Goal: Information Seeking & Learning: Learn about a topic

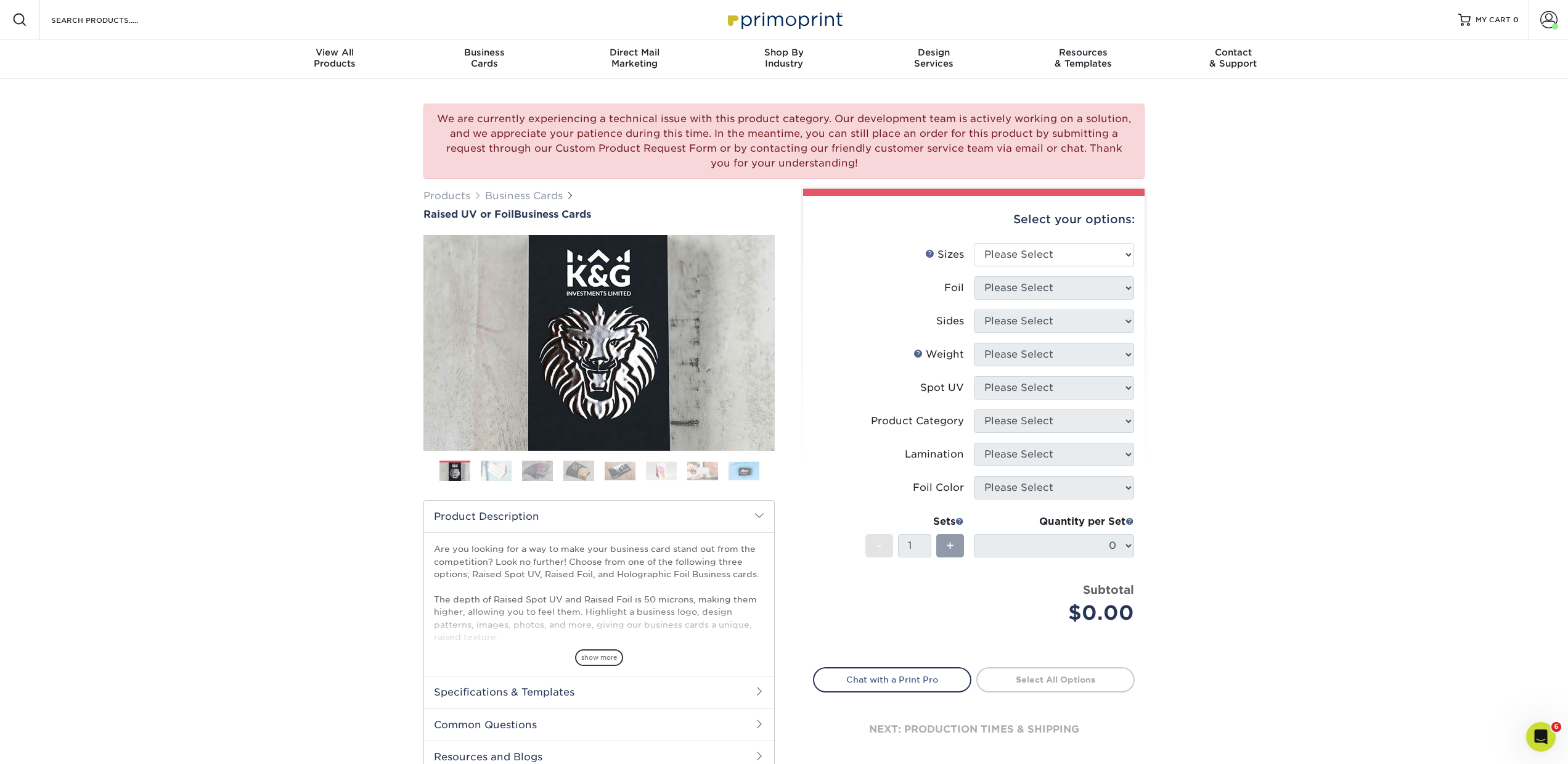
click at [662, 471] on img at bounding box center [661, 470] width 31 height 19
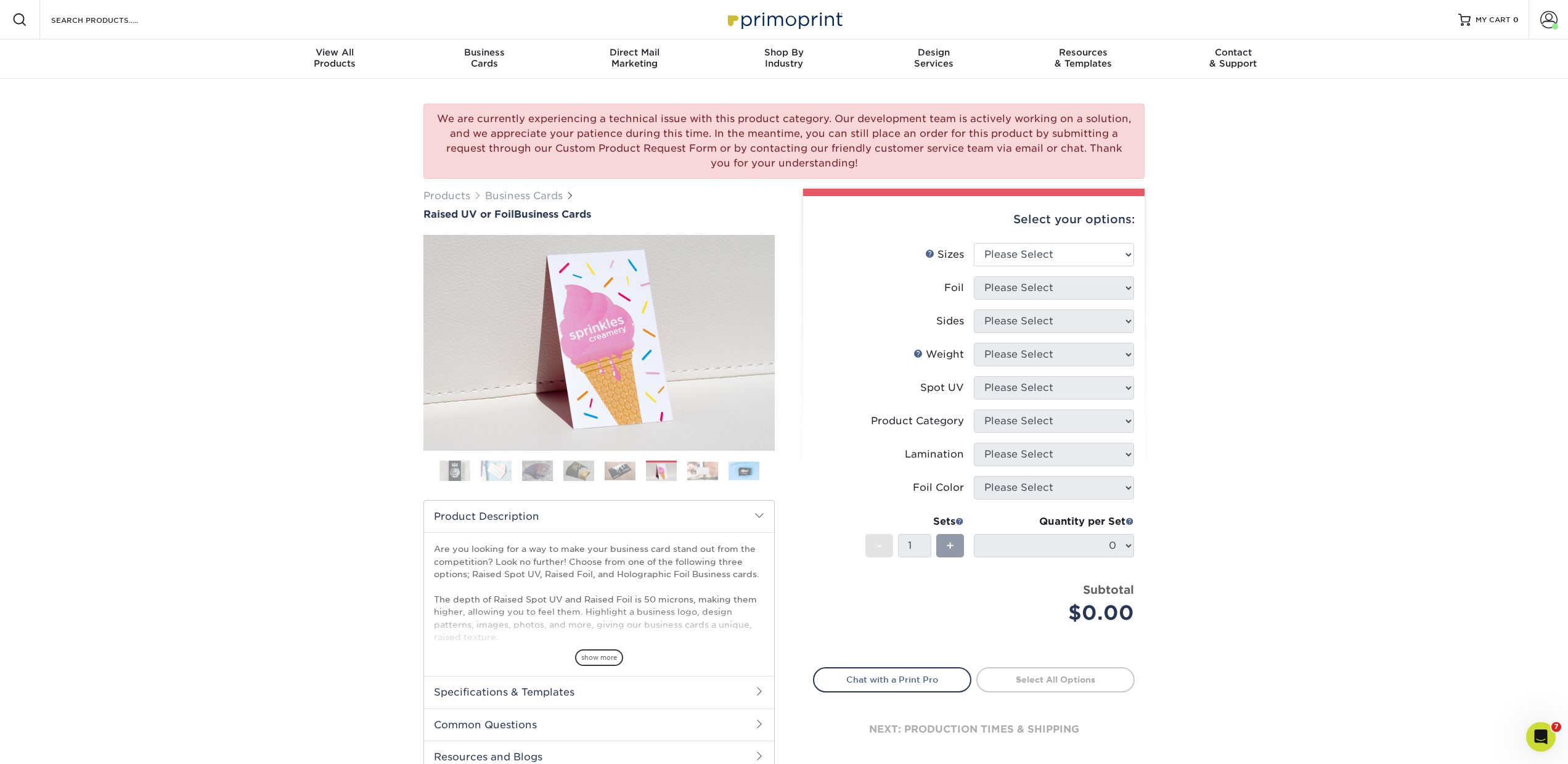
click at [572, 474] on img at bounding box center [579, 471] width 31 height 22
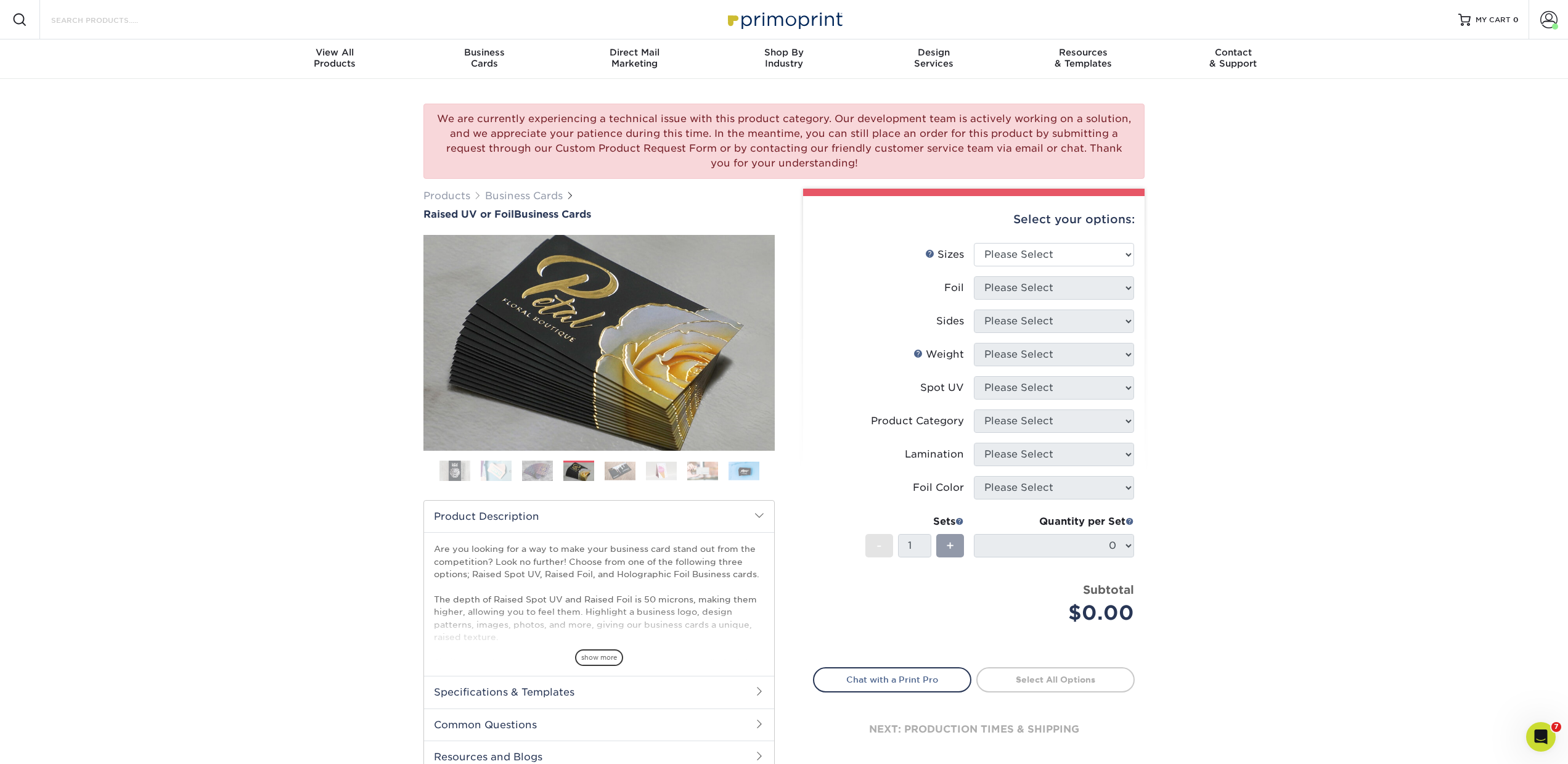
click at [114, 21] on input "Search Products" at bounding box center [109, 20] width 120 height 15
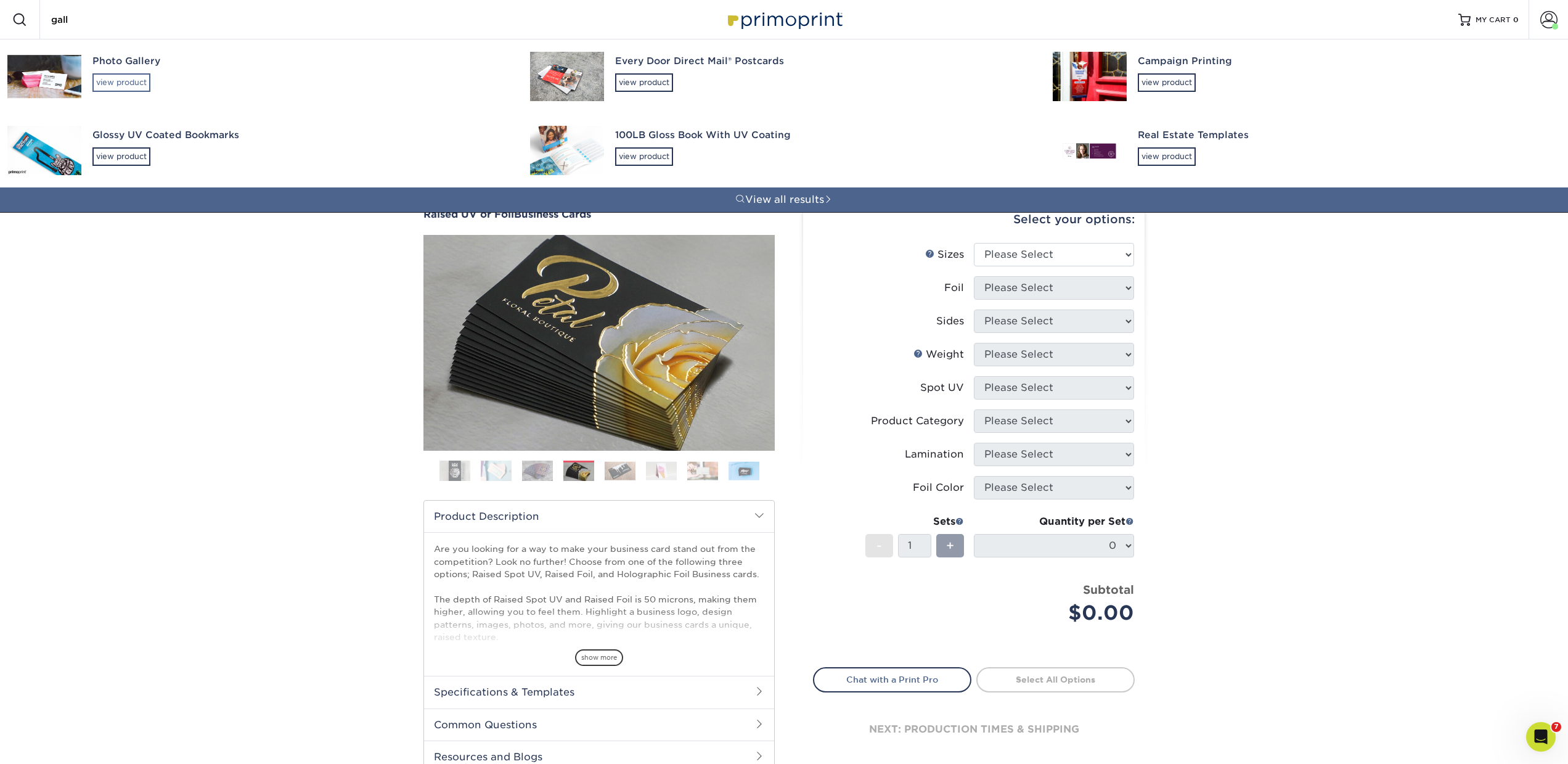
type input "gall"
click at [131, 83] on div "view product" at bounding box center [121, 82] width 58 height 18
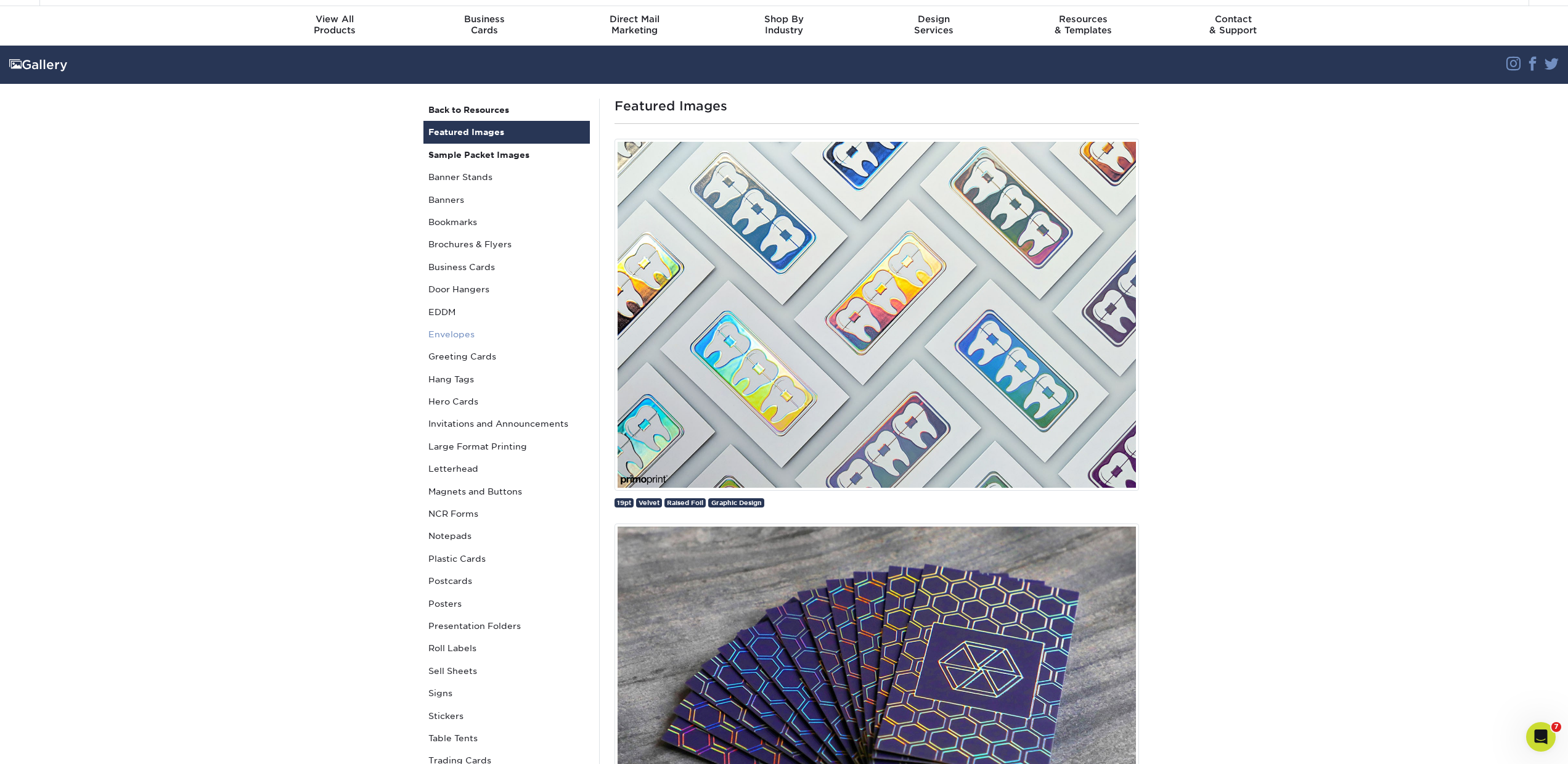
scroll to position [30, 0]
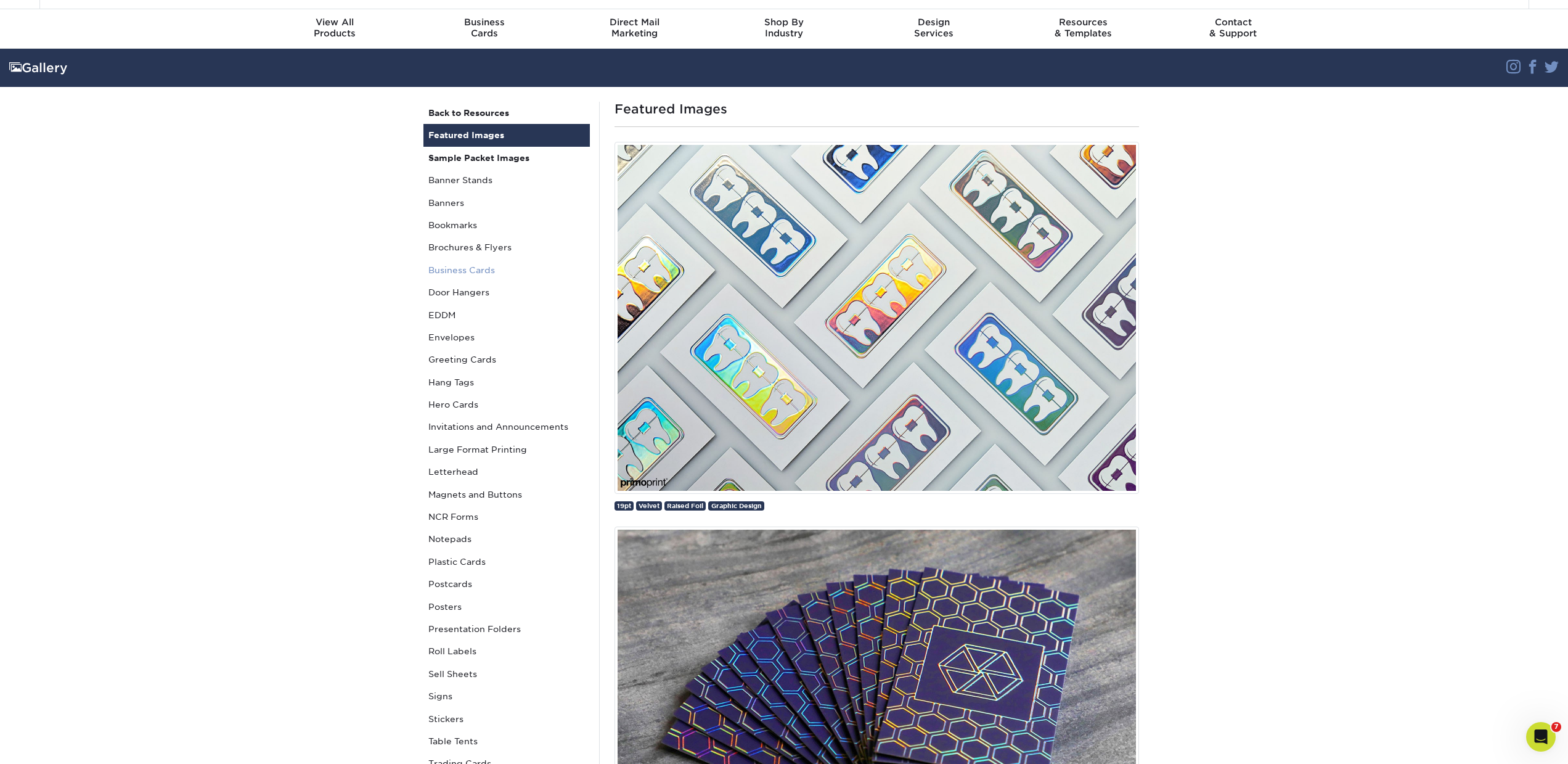
click at [459, 274] on link "Business Cards" at bounding box center [507, 270] width 166 height 22
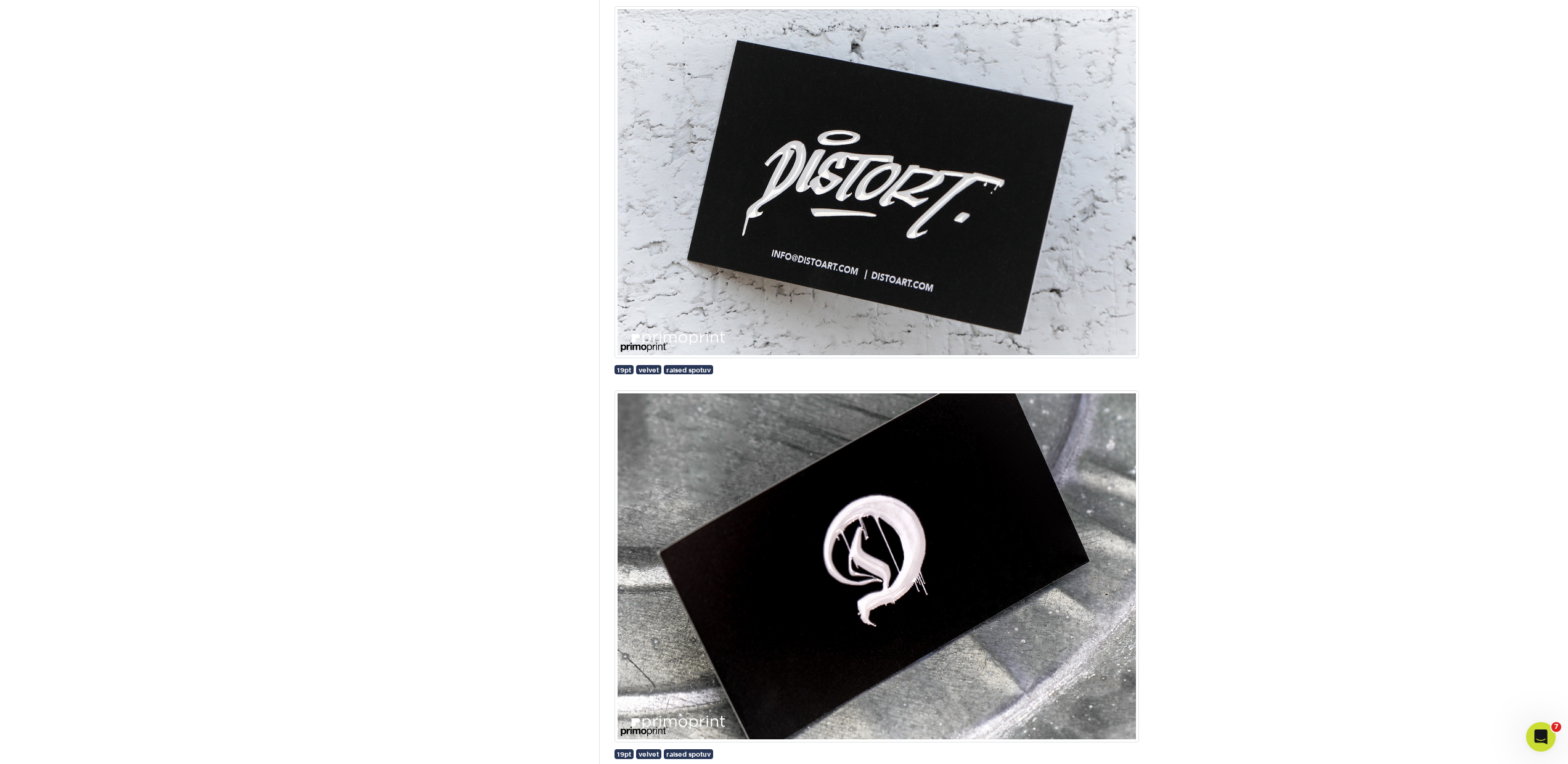
scroll to position [2397, 0]
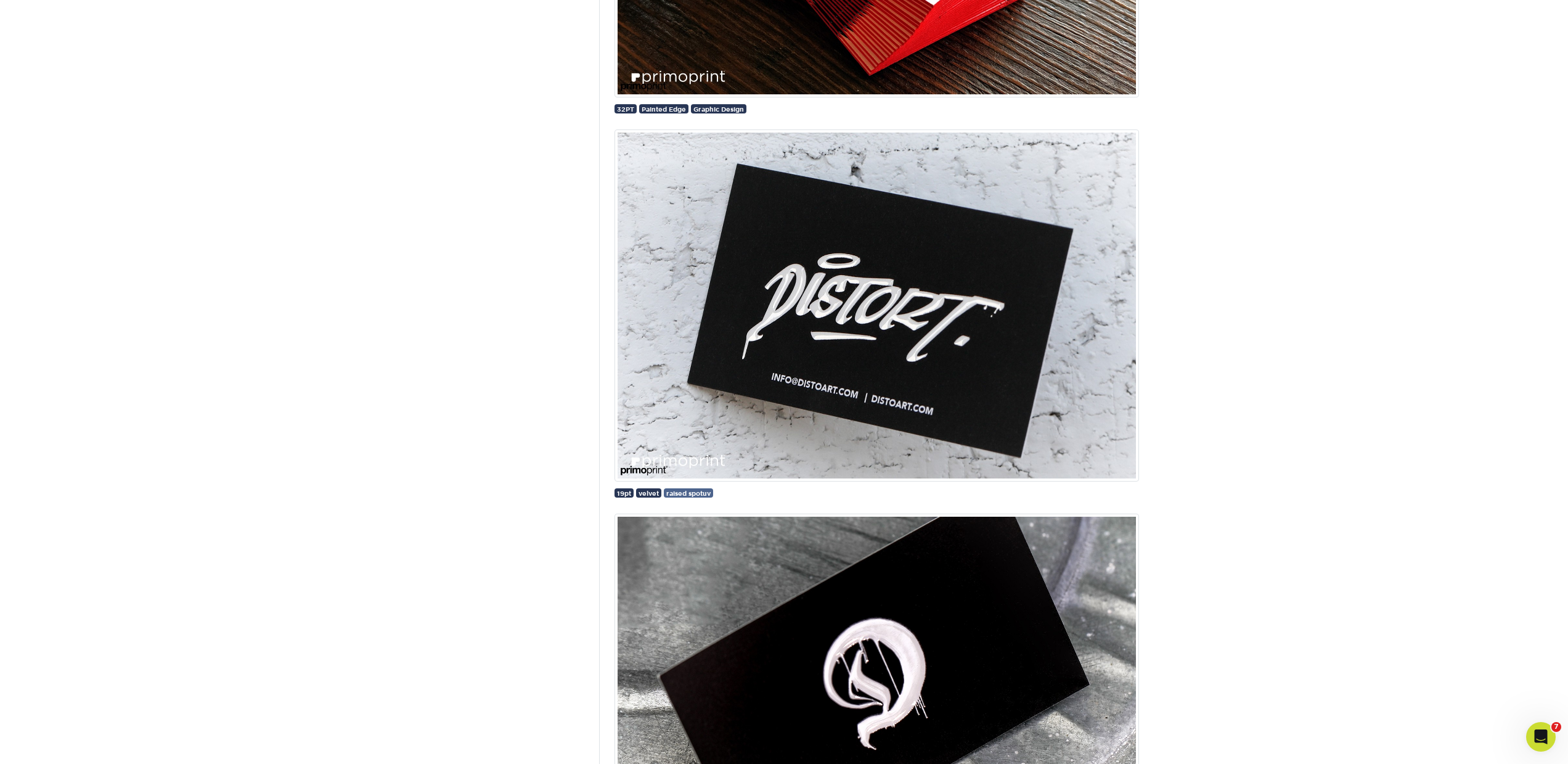
click at [701, 492] on span "raised spotuv" at bounding box center [688, 493] width 45 height 7
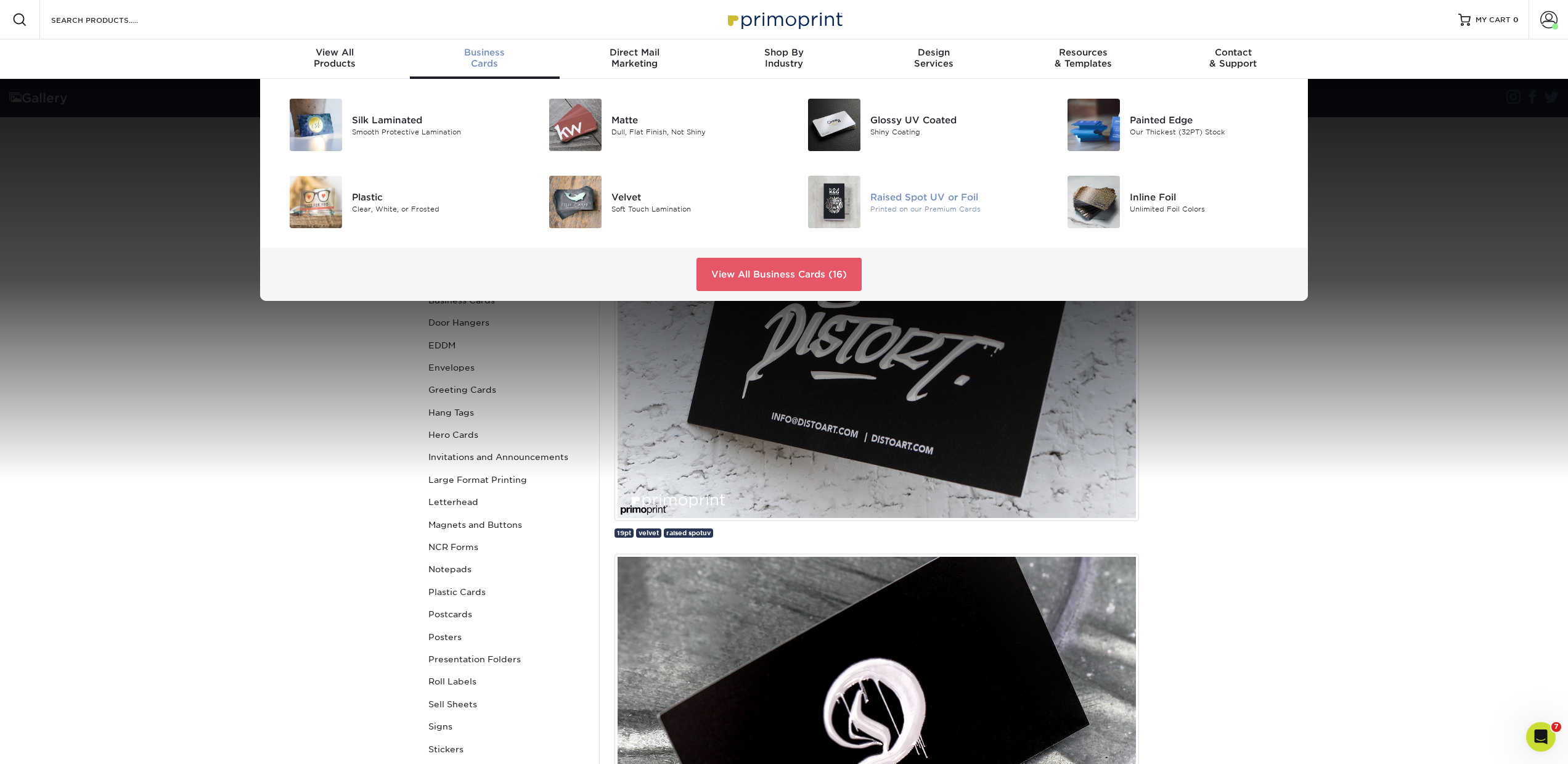
click at [945, 188] on div "Raised Spot UV or Foil Printed on our Premium Cards" at bounding box center [956, 202] width 172 height 53
